Goal: Communication & Community: Answer question/provide support

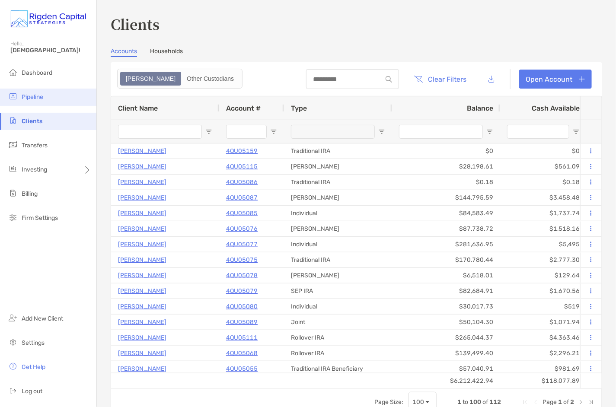
click at [34, 98] on span "Pipeline" at bounding box center [33, 96] width 22 height 7
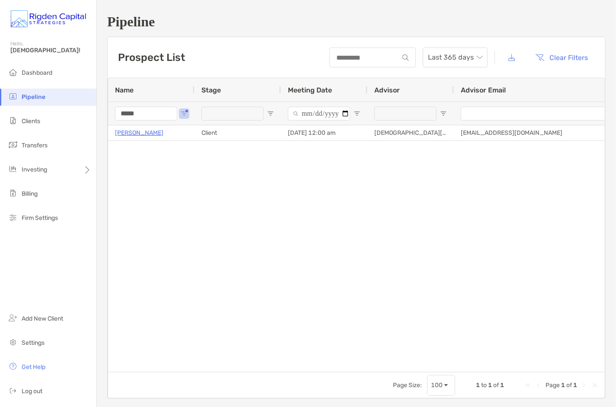
drag, startPoint x: 148, startPoint y: 115, endPoint x: 99, endPoint y: 114, distance: 49.3
click at [99, 114] on div "Pipeline Prospect List Last 365 days Clear Filters 1 to 1 of 1. Page 1 of 1 Nam…" at bounding box center [356, 206] width 519 height 413
type input "****"
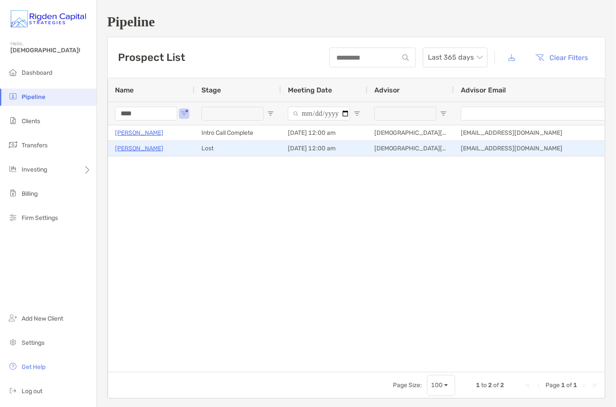
click at [142, 149] on p "Jenn Walker" at bounding box center [139, 148] width 48 height 11
click at [0, 0] on div "Pipeline Hello, Christian! Dashboard Pipeline Clients Transfers Investing Billi…" at bounding box center [308, 203] width 616 height 407
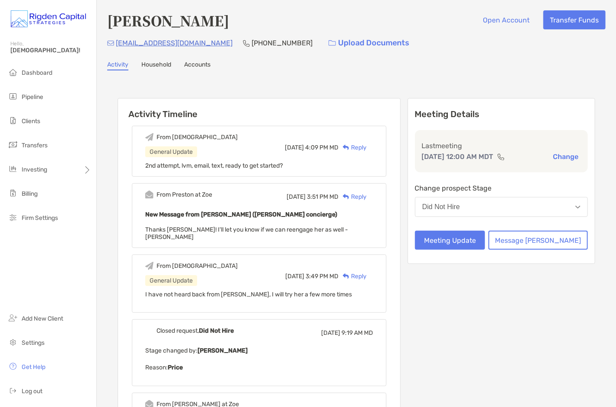
click at [367, 146] on div "Reply" at bounding box center [353, 147] width 28 height 9
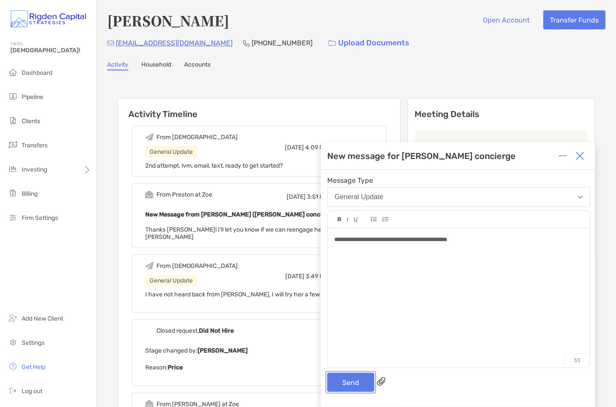
click at [355, 383] on button "Send" at bounding box center [350, 382] width 47 height 19
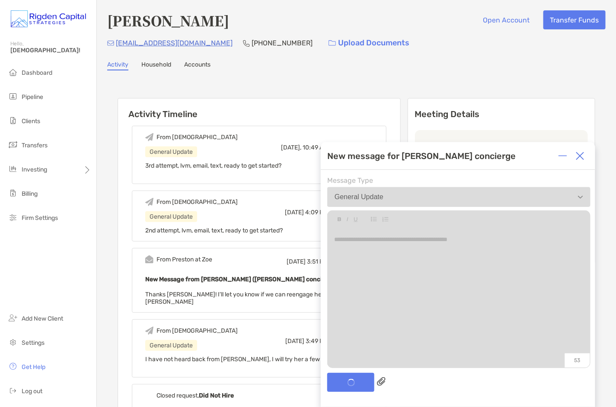
drag, startPoint x: 581, startPoint y: 160, endPoint x: 472, endPoint y: 140, distance: 110.8
click at [581, 160] on img at bounding box center [580, 156] width 9 height 9
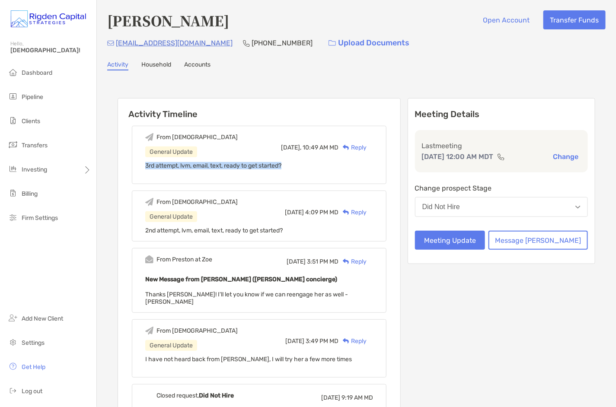
drag, startPoint x: 294, startPoint y: 164, endPoint x: 160, endPoint y: 166, distance: 134.1
click at [160, 166] on div "From Christian General Update Today, 10:49 AM MD Reply 3rd attempt, lvm, email,…" at bounding box center [259, 155] width 255 height 58
click at [367, 146] on div "Reply" at bounding box center [353, 147] width 28 height 9
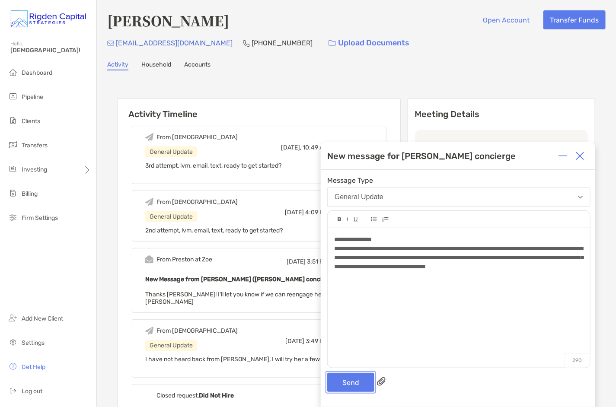
drag, startPoint x: 352, startPoint y: 380, endPoint x: 355, endPoint y: 366, distance: 14.2
click at [353, 380] on button "Send" at bounding box center [350, 382] width 47 height 19
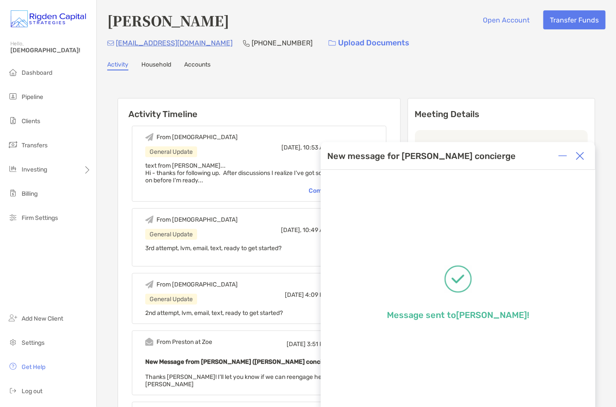
click at [577, 158] on img at bounding box center [580, 156] width 9 height 9
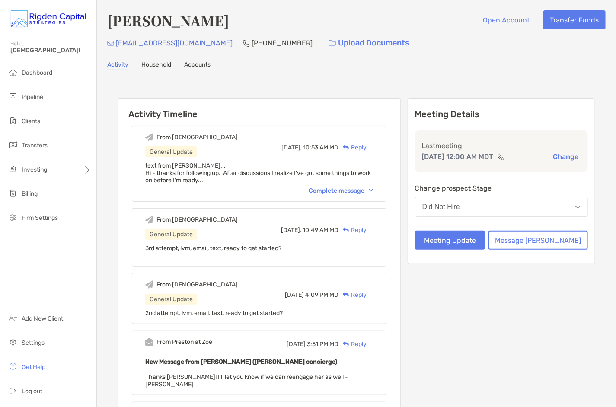
click at [419, 62] on div "Activity Household Accounts" at bounding box center [356, 66] width 499 height 10
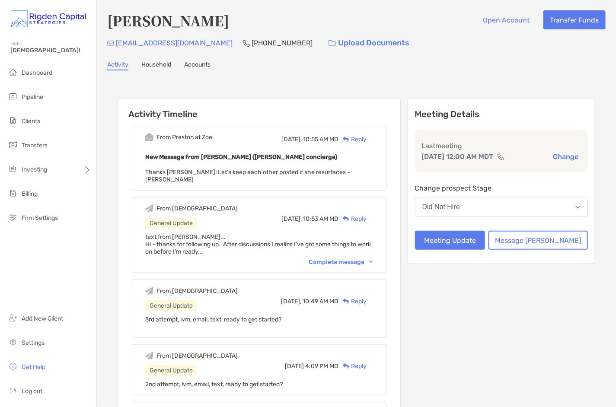
click at [367, 138] on div "Reply" at bounding box center [353, 139] width 28 height 9
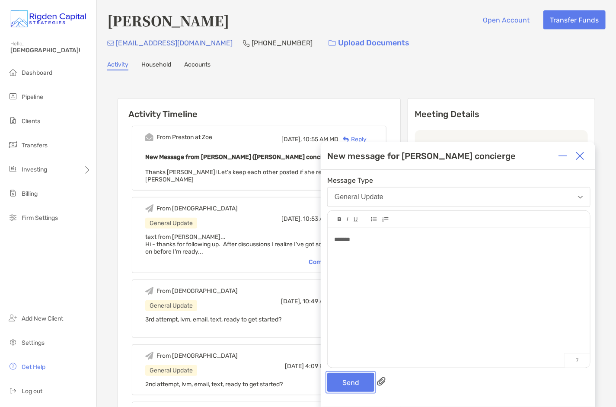
drag, startPoint x: 351, startPoint y: 385, endPoint x: 371, endPoint y: 359, distance: 33.6
click at [351, 385] on button "Send" at bounding box center [350, 382] width 47 height 19
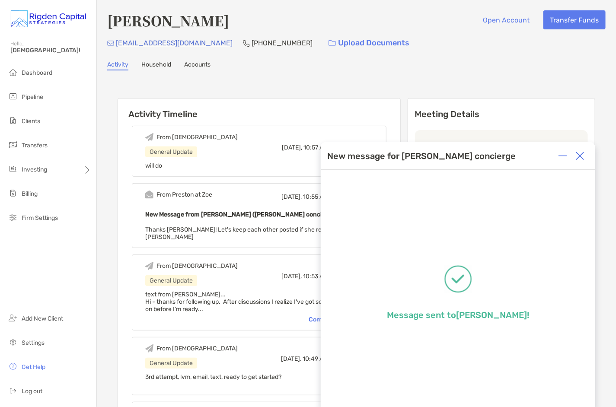
click at [581, 157] on img at bounding box center [580, 156] width 9 height 9
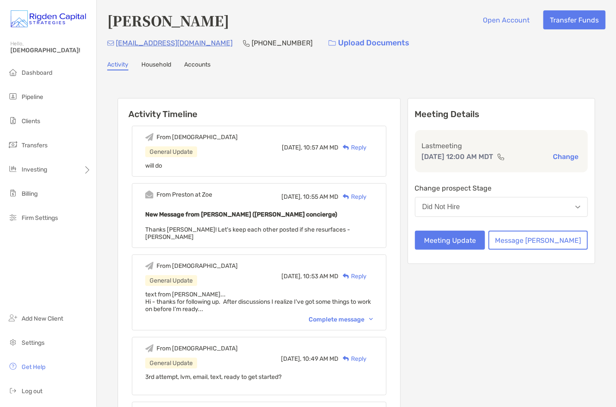
click at [31, 121] on span "Clients" at bounding box center [31, 121] width 19 height 7
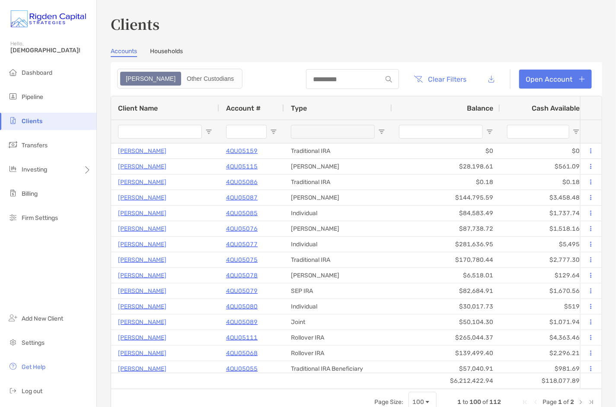
click at [159, 132] on input "Client Name Filter Input" at bounding box center [160, 132] width 84 height 14
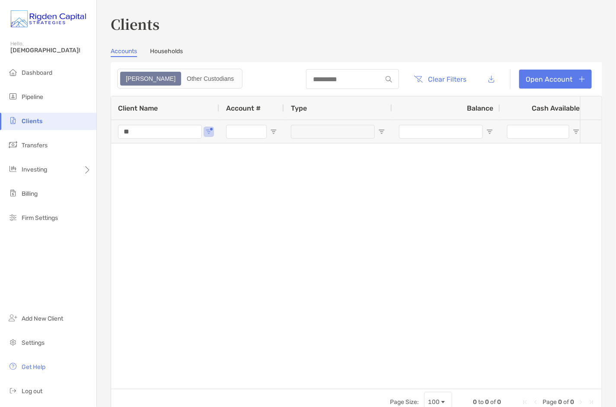
type input "*"
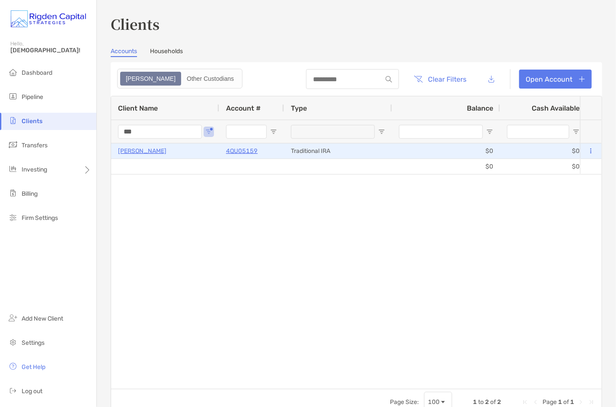
type input "***"
click at [166, 152] on p "[PERSON_NAME]" at bounding box center [142, 151] width 48 height 11
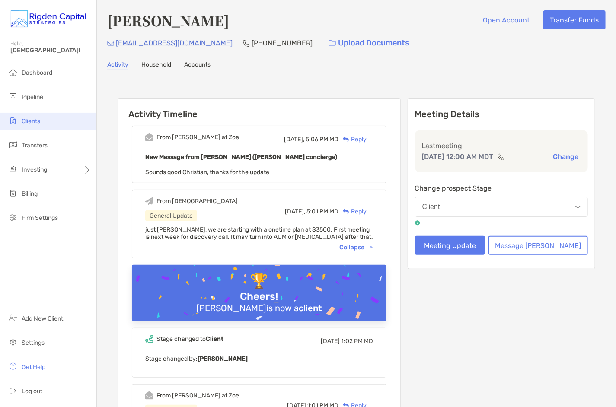
click at [34, 122] on span "Clients" at bounding box center [31, 121] width 19 height 7
